Goal: Information Seeking & Learning: Find contact information

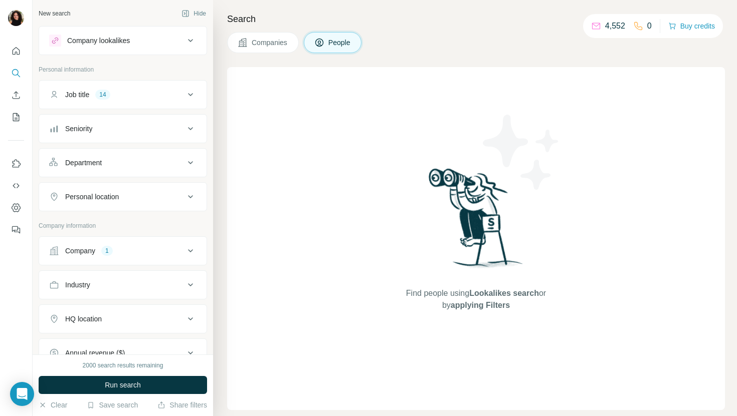
click at [252, 51] on button "Companies" at bounding box center [263, 42] width 72 height 21
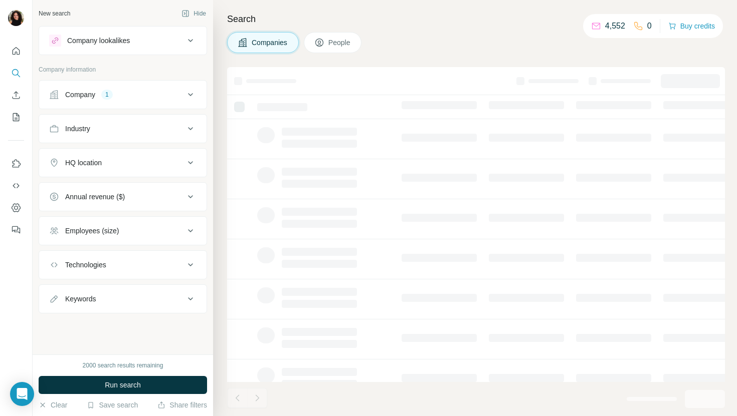
click at [146, 109] on div "Company 1" at bounding box center [123, 94] width 168 height 29
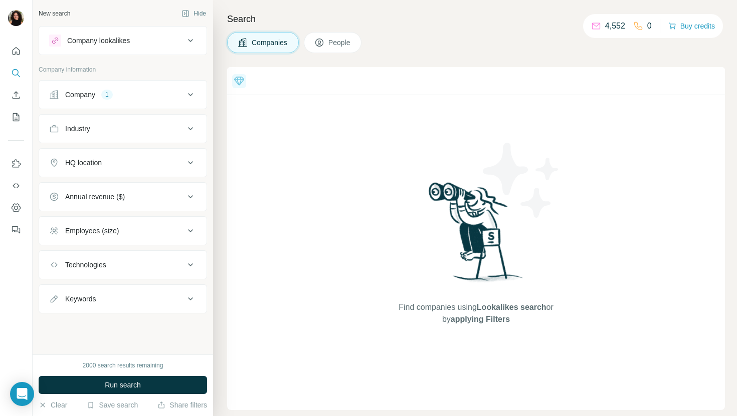
click at [148, 98] on div "Company 1" at bounding box center [116, 95] width 135 height 10
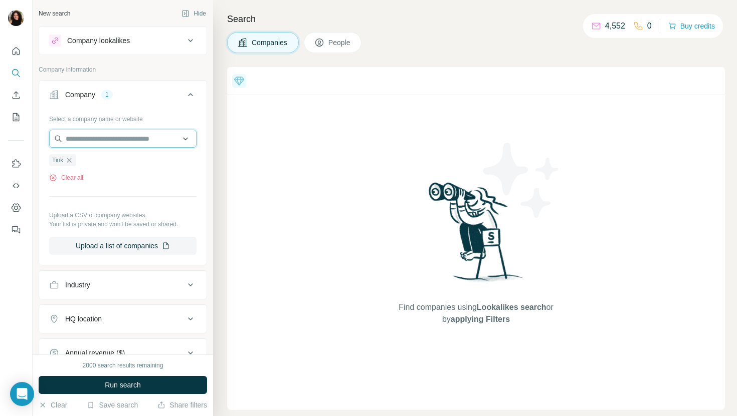
click at [136, 137] on input "text" at bounding box center [122, 139] width 147 height 18
paste input "**********"
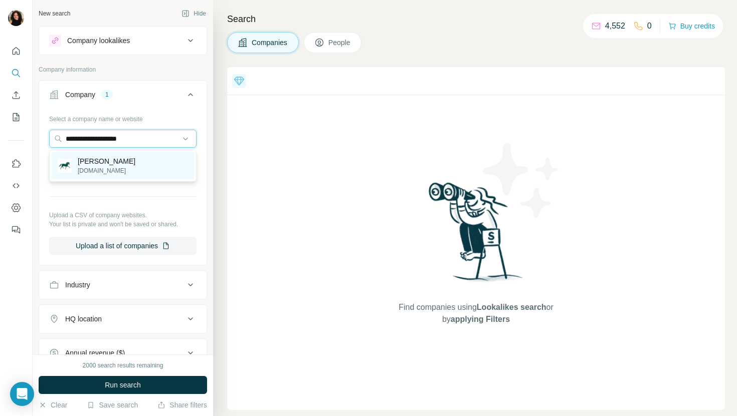
type input "**********"
click at [144, 170] on div "[PERSON_NAME][DOMAIN_NAME]" at bounding box center [123, 165] width 142 height 27
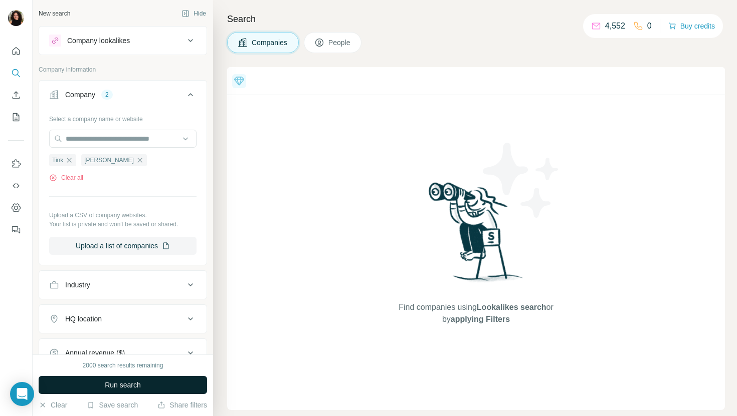
click at [137, 383] on span "Run search" at bounding box center [123, 385] width 36 height 10
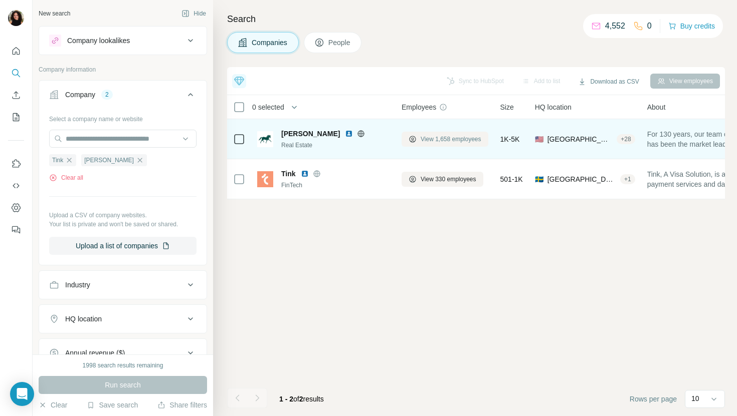
click at [448, 138] on span "View 1,658 employees" at bounding box center [450, 139] width 61 height 9
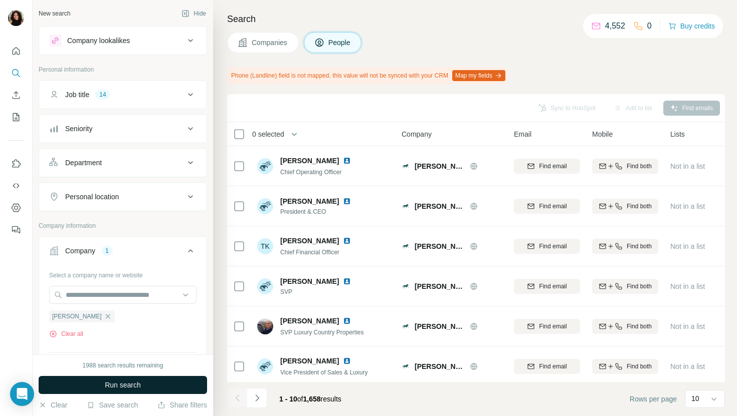
click at [162, 382] on button "Run search" at bounding box center [123, 385] width 168 height 18
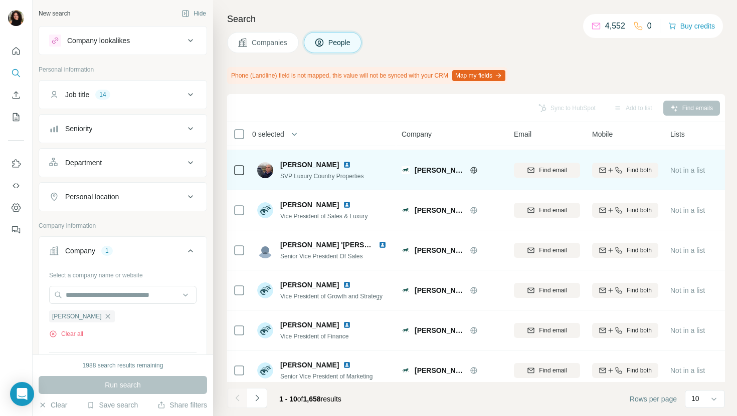
scroll to position [165, 0]
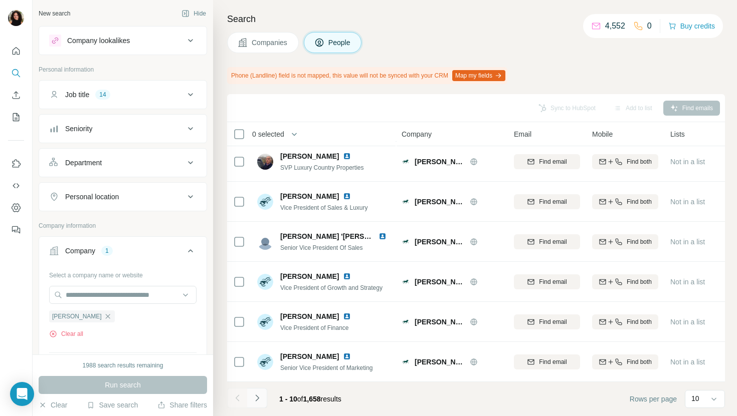
click at [260, 402] on icon "Navigate to next page" at bounding box center [257, 398] width 10 height 10
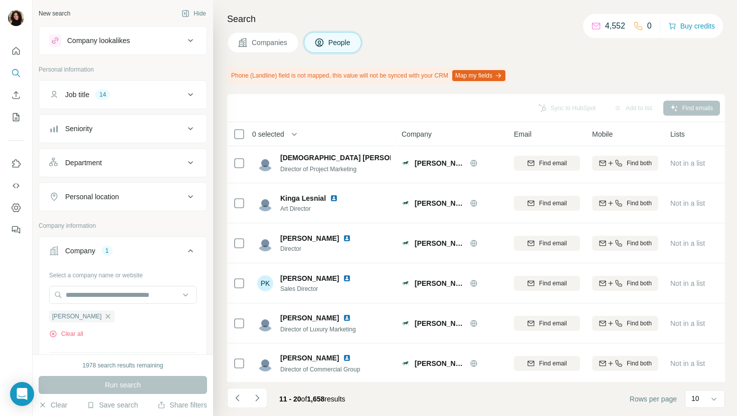
scroll to position [0, 0]
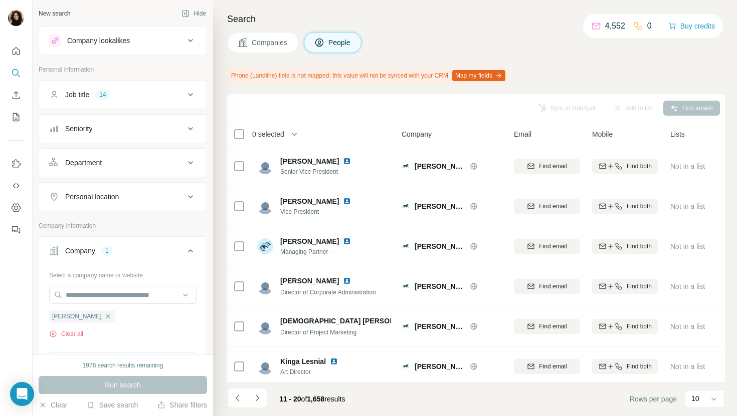
click at [247, 47] on button "Companies" at bounding box center [263, 42] width 72 height 21
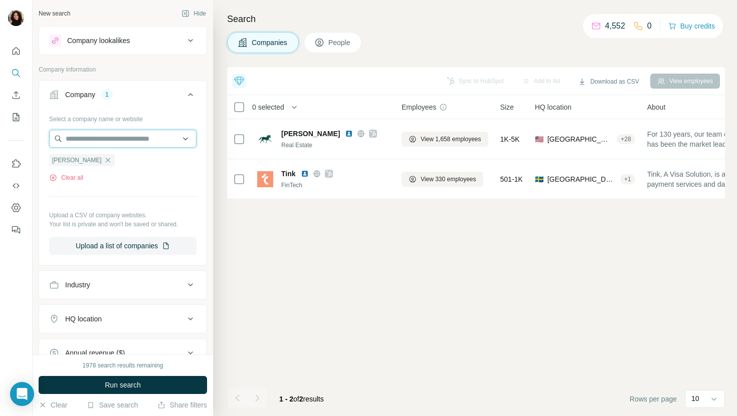
click at [111, 137] on input "text" at bounding box center [122, 139] width 147 height 18
paste input "**********"
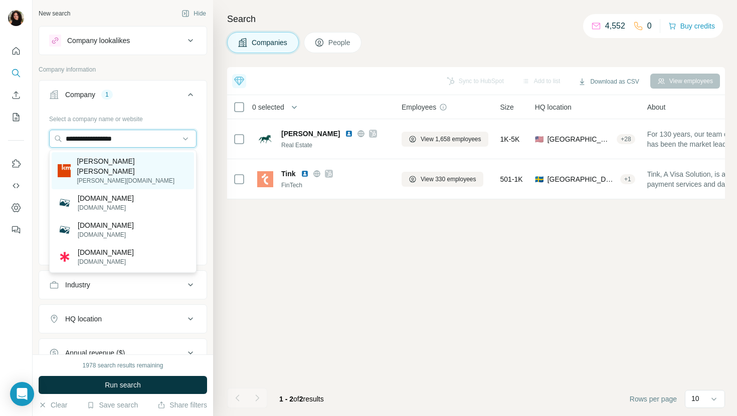
type input "**********"
click at [150, 169] on div "[PERSON_NAME] [PERSON_NAME] [PERSON_NAME][DOMAIN_NAME]" at bounding box center [123, 170] width 142 height 37
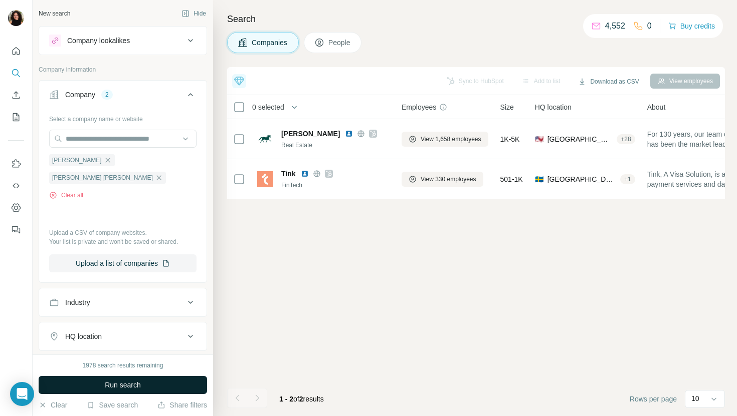
click at [140, 389] on span "Run search" at bounding box center [123, 385] width 36 height 10
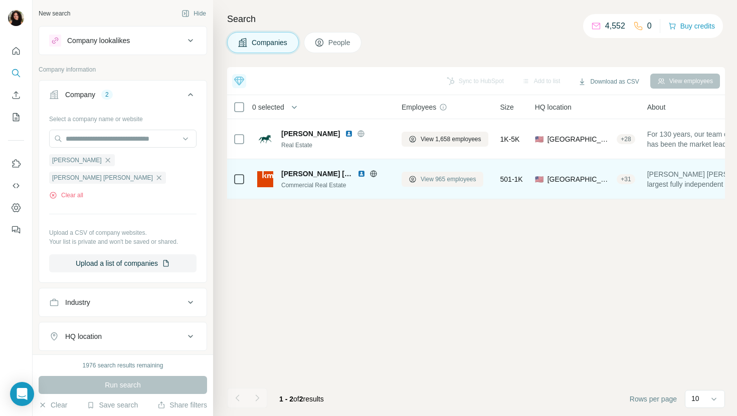
click at [444, 181] on span "View 965 employees" at bounding box center [448, 179] width 56 height 9
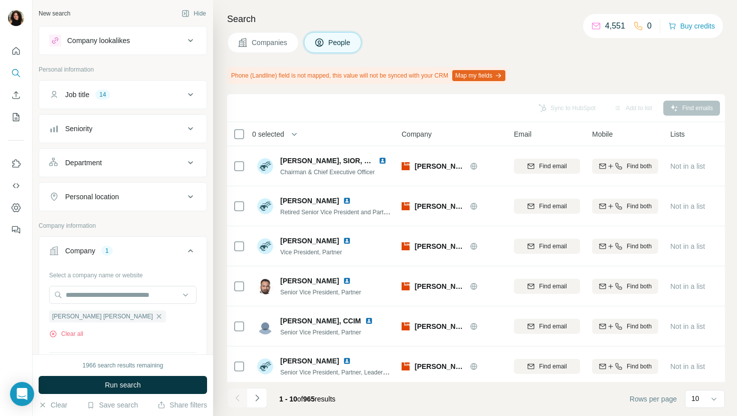
click at [126, 382] on span "Run search" at bounding box center [123, 385] width 36 height 10
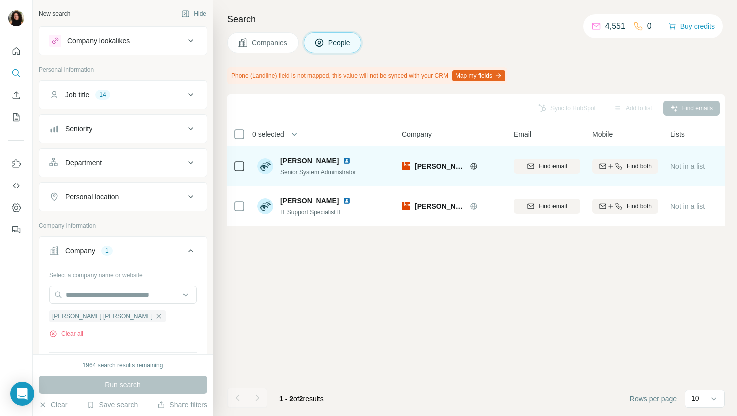
click at [343, 157] on img at bounding box center [347, 161] width 8 height 8
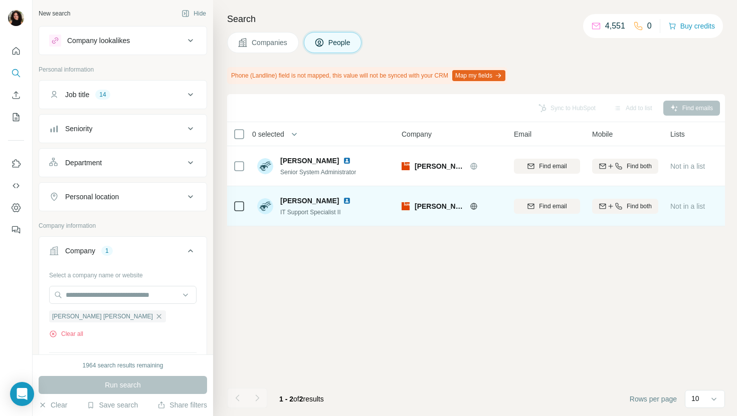
click at [343, 200] on img at bounding box center [347, 201] width 8 height 8
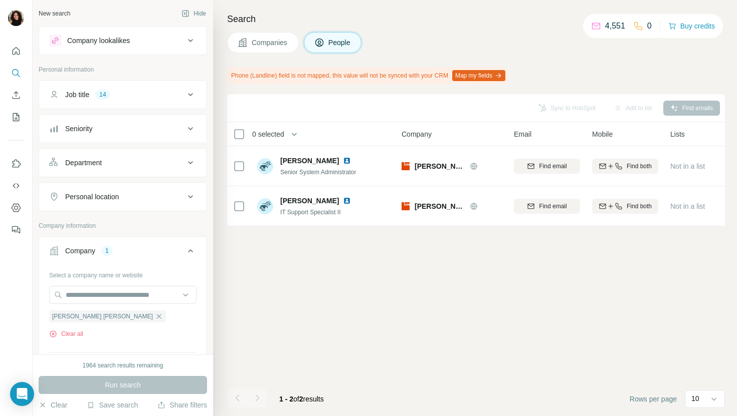
click at [248, 42] on button "Companies" at bounding box center [263, 42] width 72 height 21
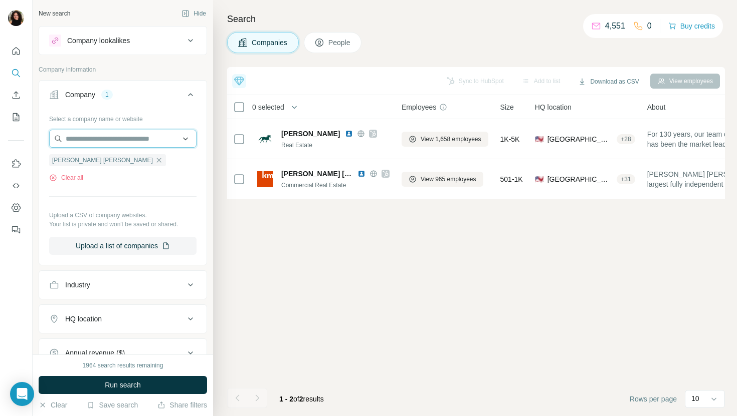
click at [120, 141] on input "text" at bounding box center [122, 139] width 147 height 18
paste input "**********"
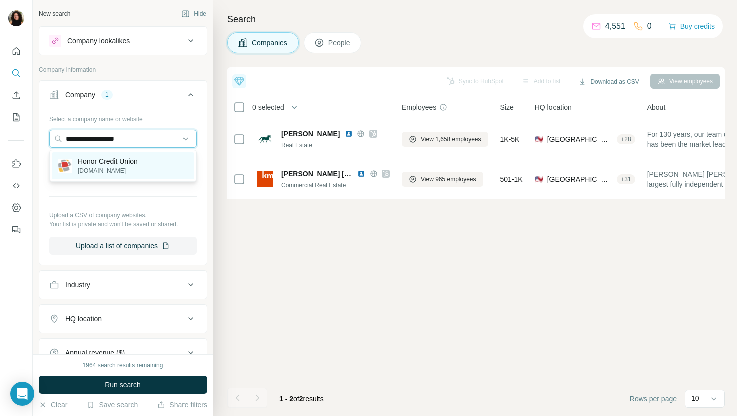
type input "**********"
click at [137, 168] on p "[DOMAIN_NAME]" at bounding box center [108, 170] width 60 height 9
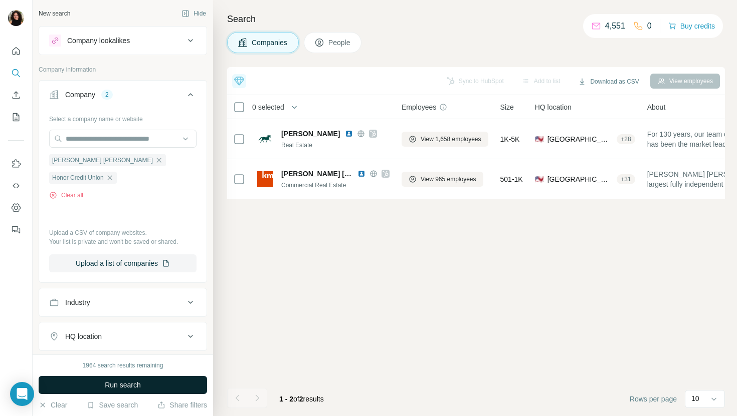
click at [98, 389] on button "Run search" at bounding box center [123, 385] width 168 height 18
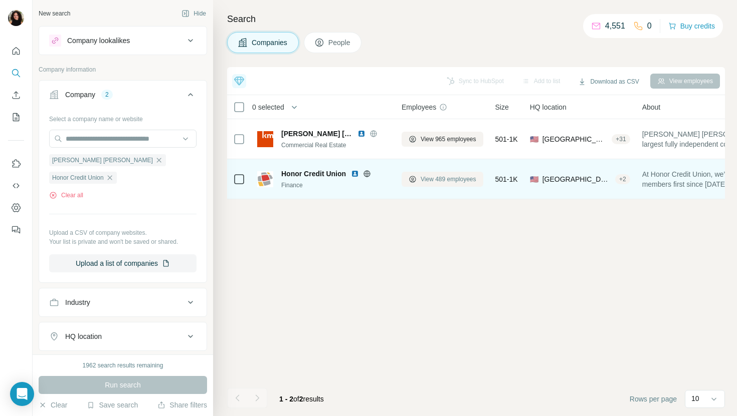
click at [423, 181] on span "View 489 employees" at bounding box center [448, 179] width 56 height 9
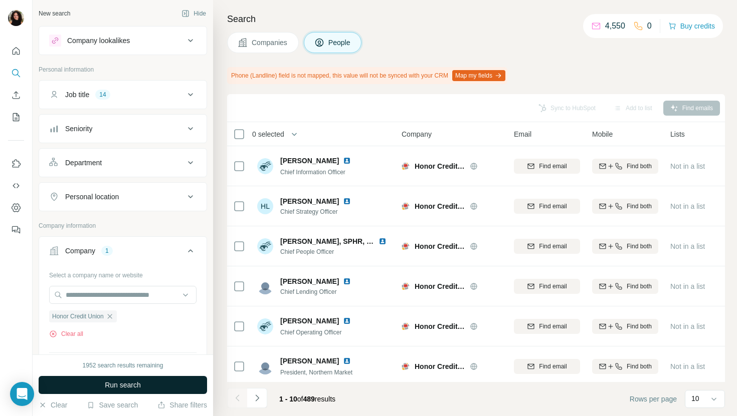
click at [157, 389] on button "Run search" at bounding box center [123, 385] width 168 height 18
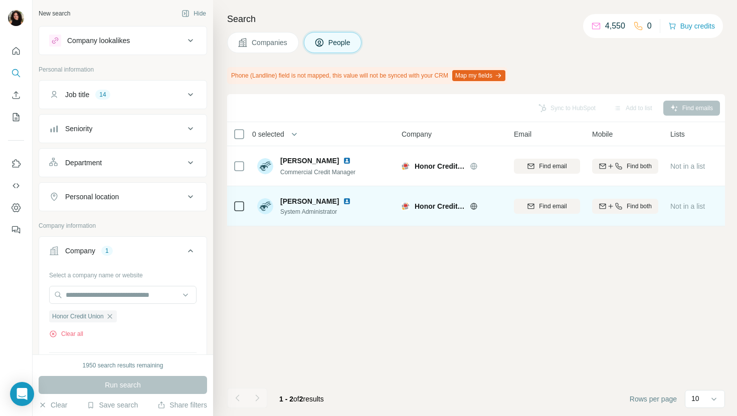
click at [343, 202] on img at bounding box center [347, 201] width 8 height 8
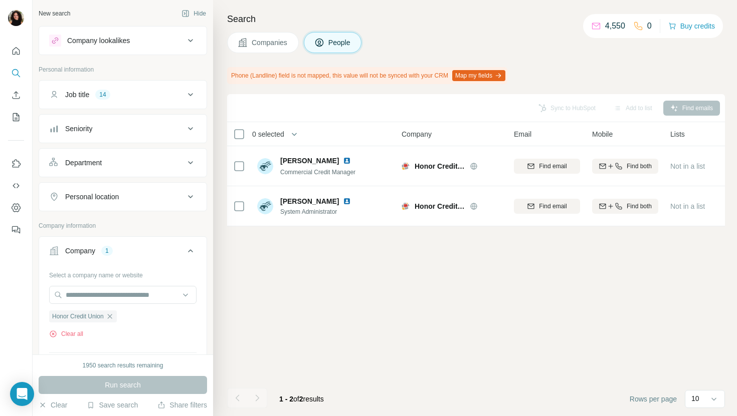
click at [271, 38] on span "Companies" at bounding box center [270, 43] width 37 height 10
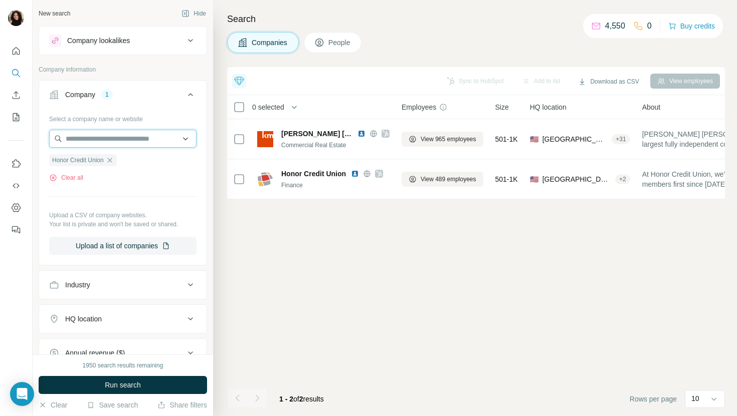
click at [125, 142] on input "text" at bounding box center [122, 139] width 147 height 18
paste input "*******"
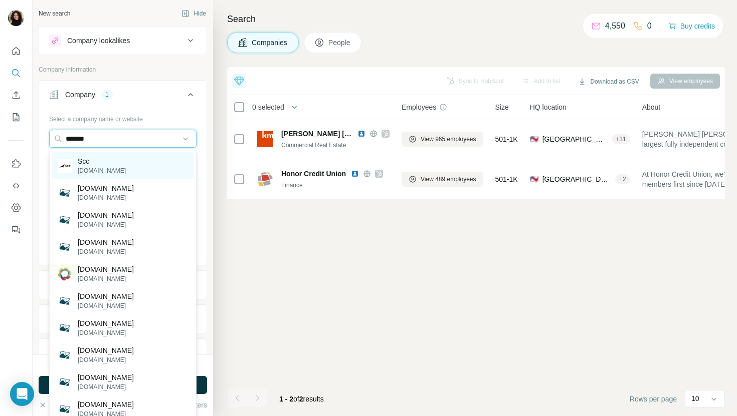
type input "*******"
click at [130, 164] on div "Scc [DOMAIN_NAME]" at bounding box center [123, 165] width 142 height 27
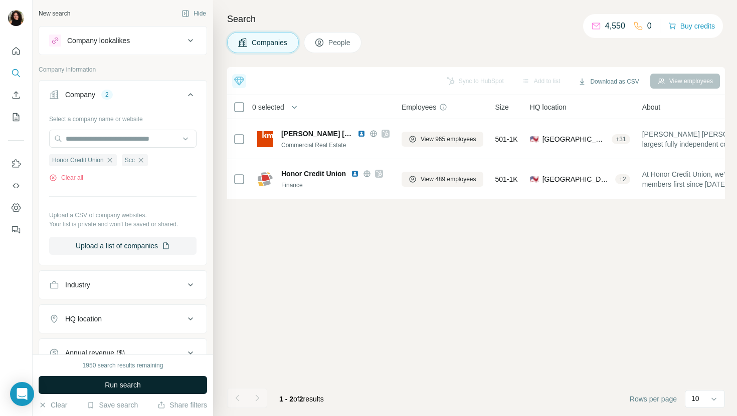
click at [121, 384] on span "Run search" at bounding box center [123, 385] width 36 height 10
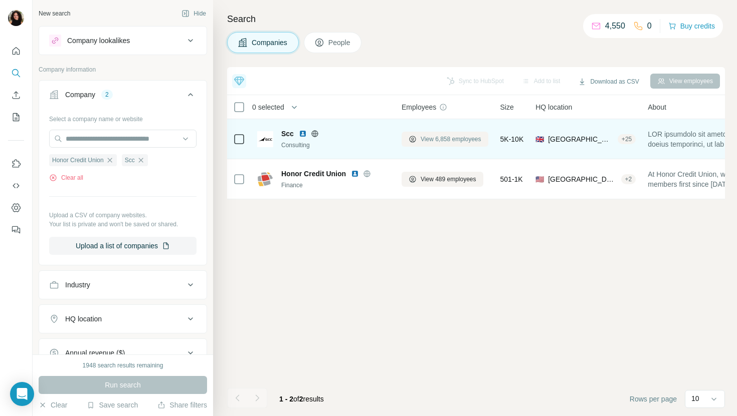
click at [444, 142] on span "View 6,858 employees" at bounding box center [450, 139] width 61 height 9
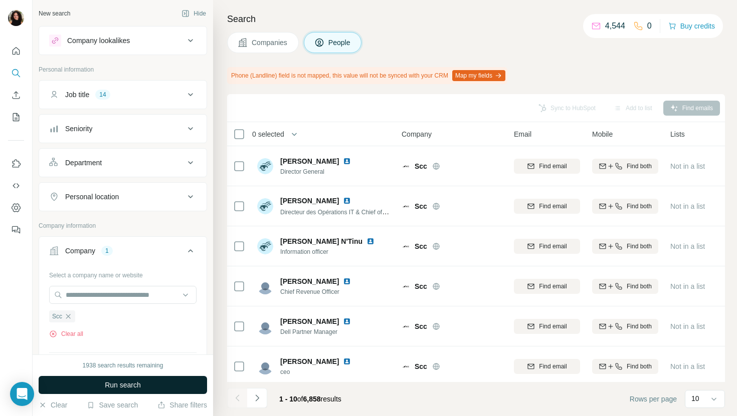
click at [154, 385] on button "Run search" at bounding box center [123, 385] width 168 height 18
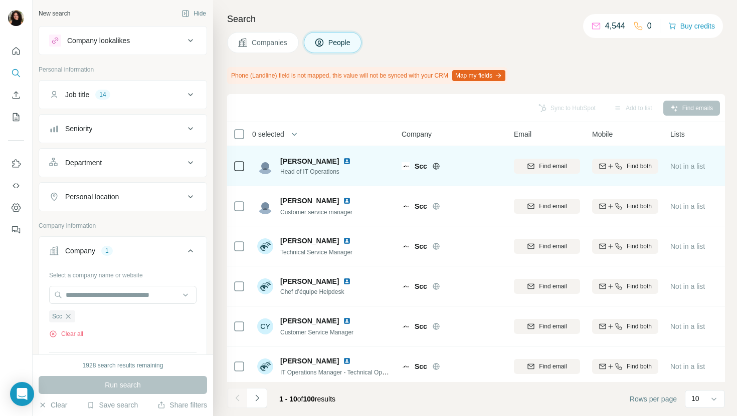
click at [372, 160] on div "[PERSON_NAME] Head of IT Operations" at bounding box center [323, 166] width 133 height 28
click at [343, 161] on img at bounding box center [347, 161] width 8 height 8
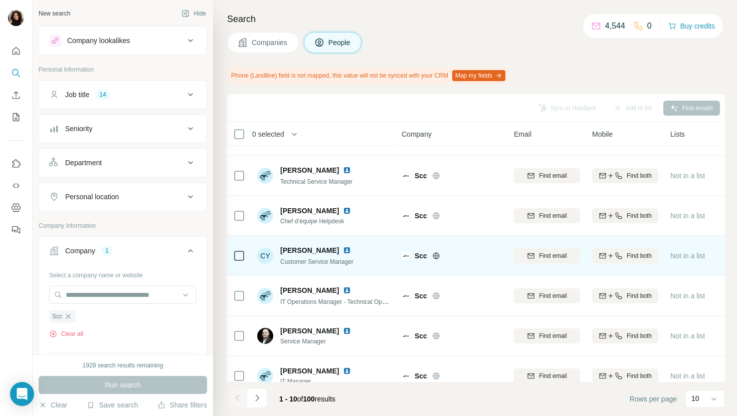
scroll to position [85, 0]
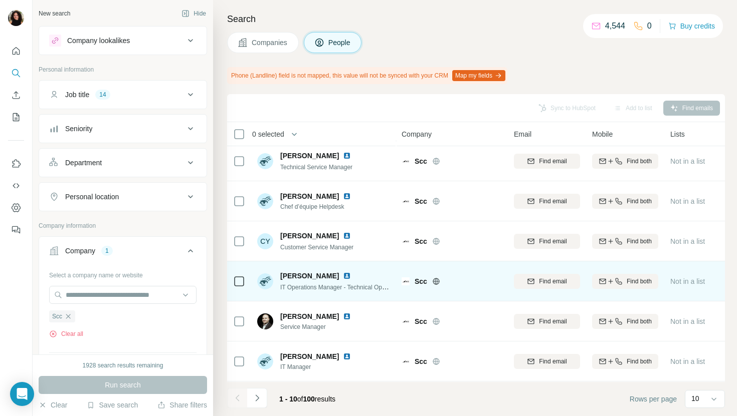
click at [343, 276] on img at bounding box center [347, 276] width 8 height 8
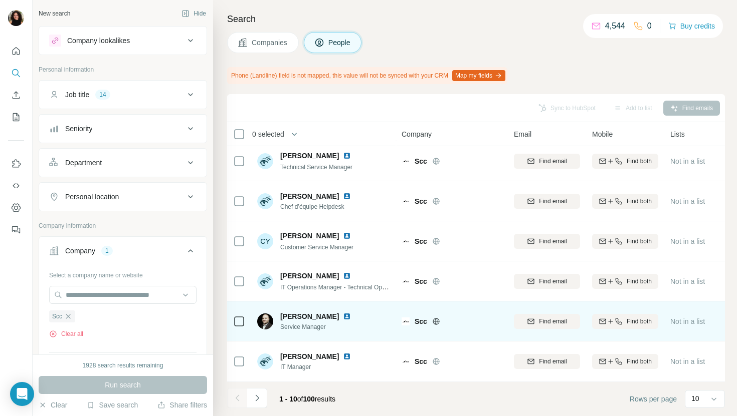
click at [351, 316] on img at bounding box center [347, 317] width 8 height 8
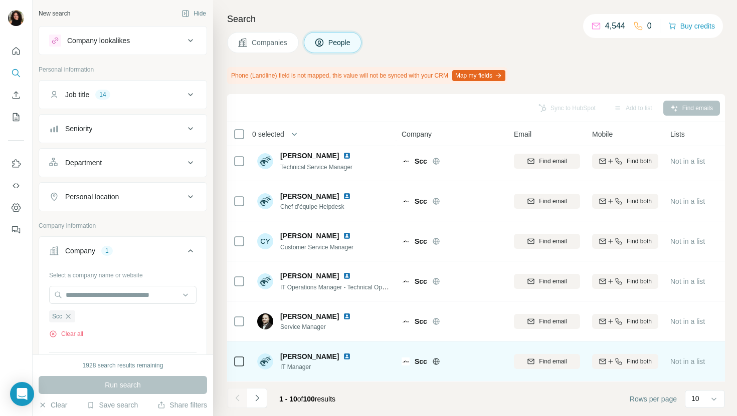
click at [343, 356] on img at bounding box center [347, 357] width 8 height 8
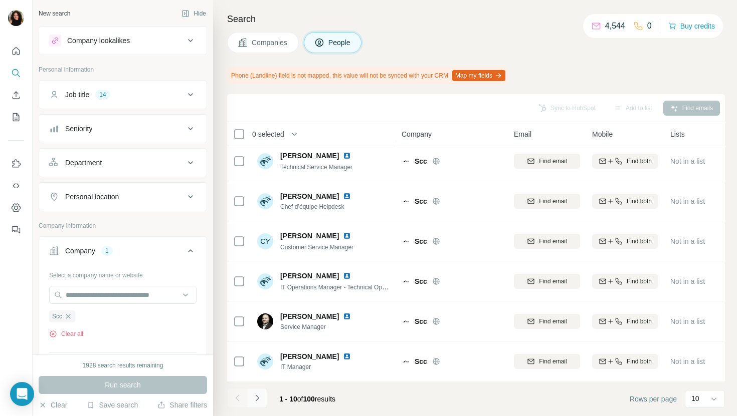
click at [264, 402] on button "Navigate to next page" at bounding box center [257, 398] width 20 height 20
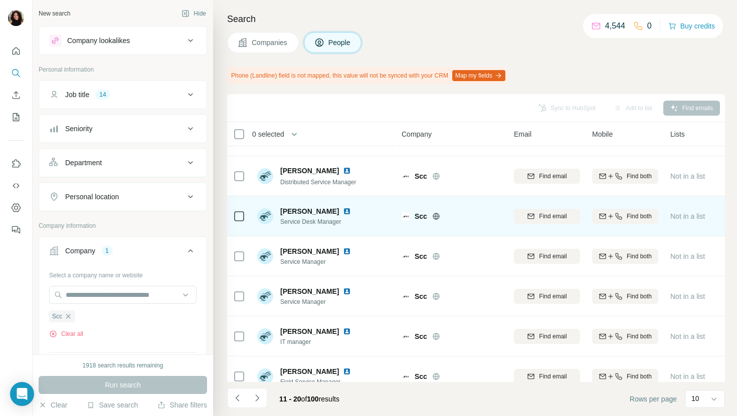
scroll to position [165, 0]
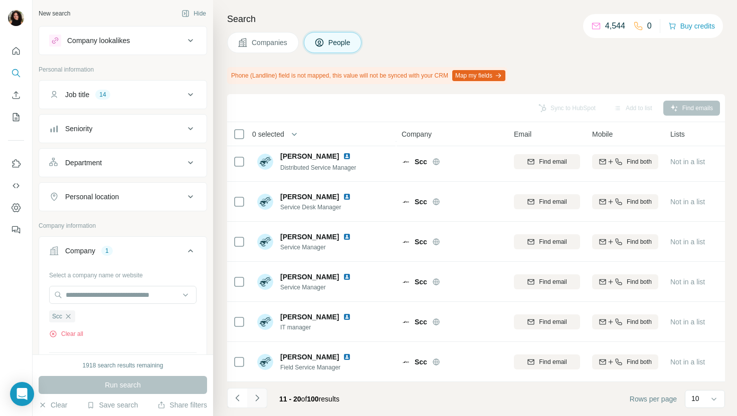
click at [261, 399] on icon "Navigate to next page" at bounding box center [257, 398] width 10 height 10
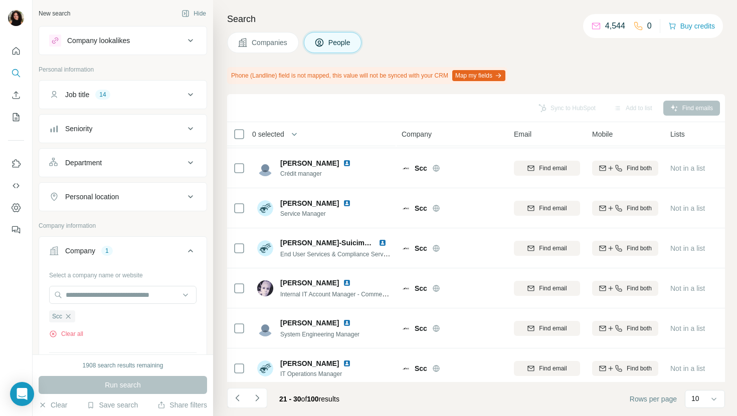
scroll to position [70, 0]
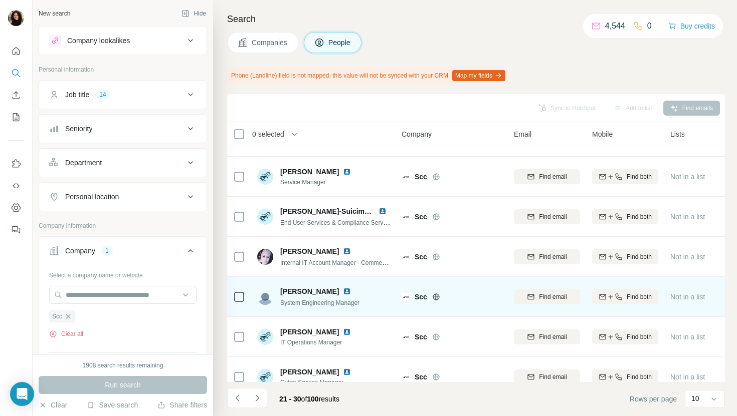
click at [347, 290] on img at bounding box center [347, 292] width 8 height 8
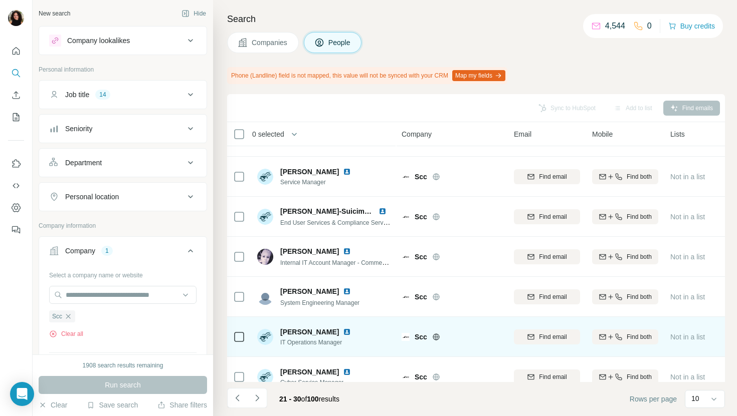
click at [343, 333] on img at bounding box center [347, 332] width 8 height 8
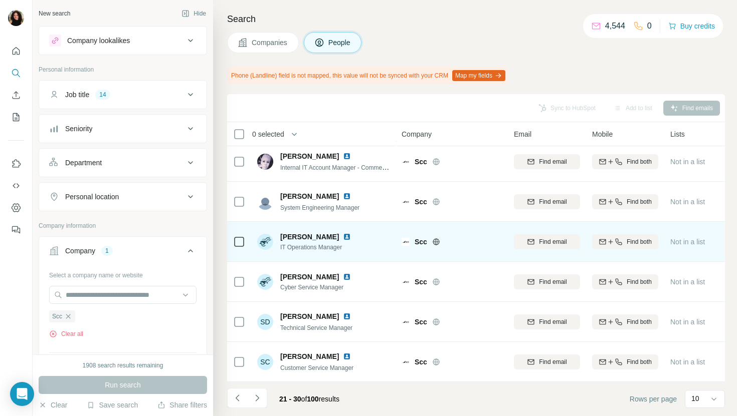
scroll to position [164, 0]
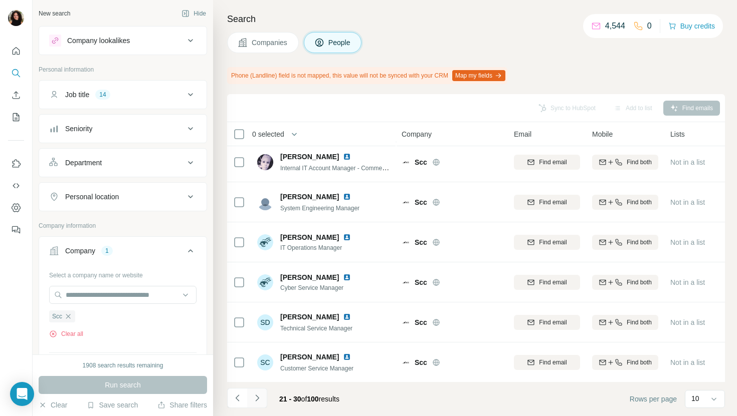
click at [266, 402] on button "Navigate to next page" at bounding box center [257, 398] width 20 height 20
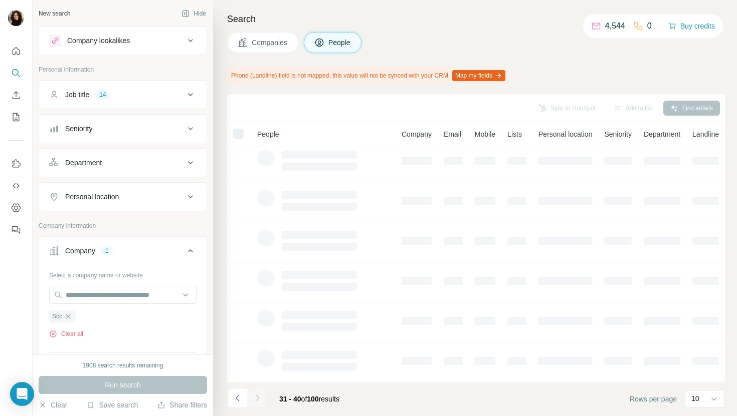
scroll to position [0, 0]
